Goal: Unclear

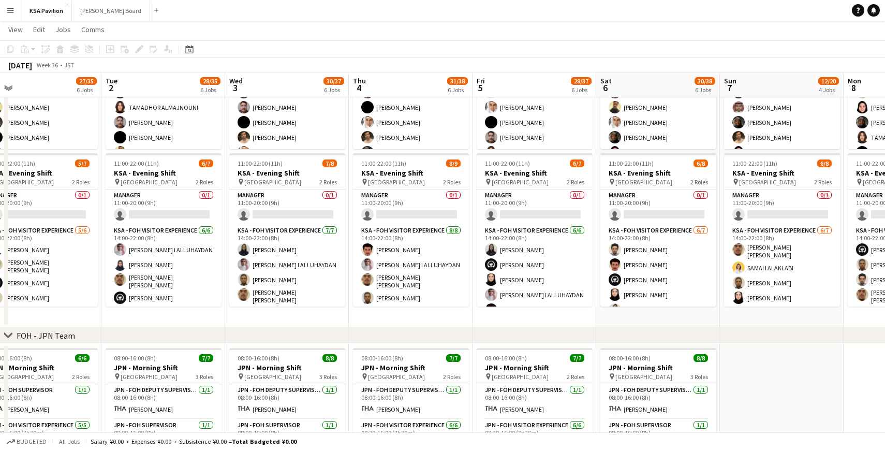
scroll to position [0, 268]
